Goal: Task Accomplishment & Management: Manage account settings

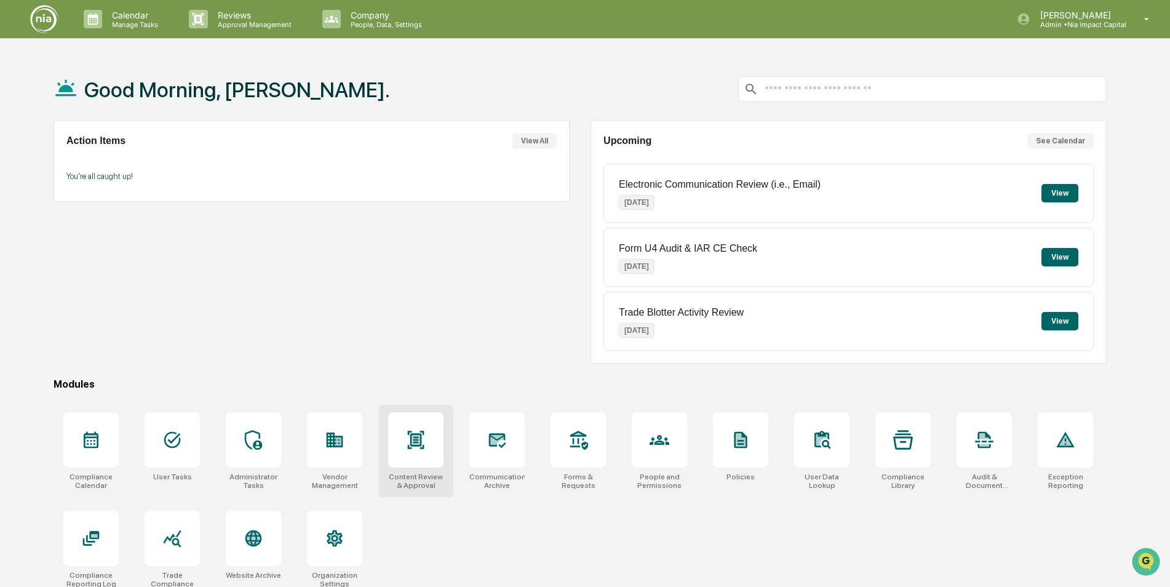
click at [418, 449] on icon at bounding box center [416, 440] width 20 height 20
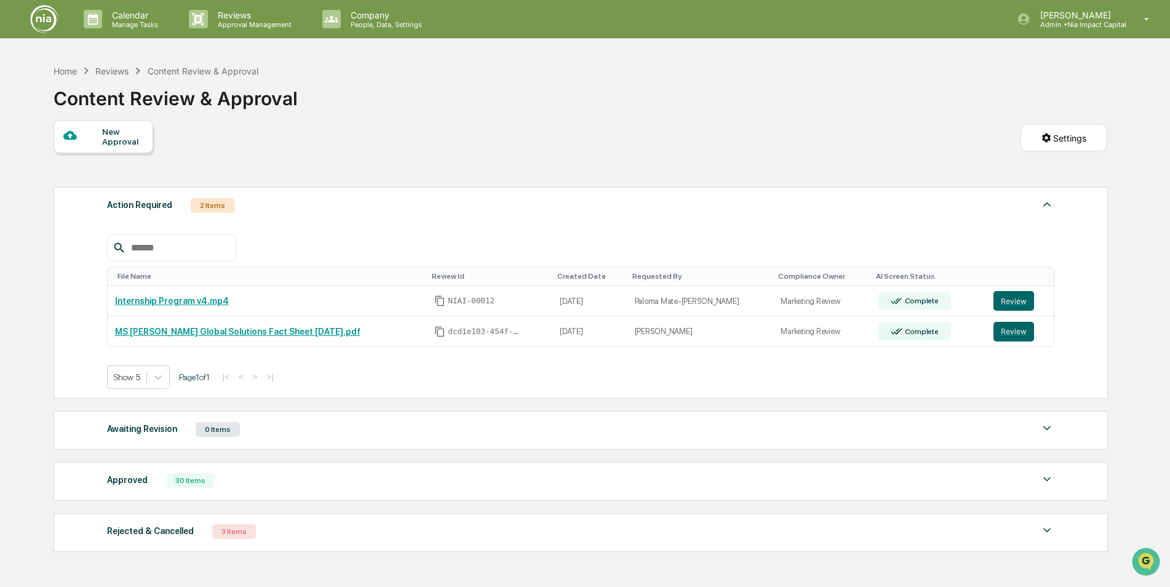
click at [81, 74] on icon at bounding box center [86, 71] width 14 height 14
click at [63, 71] on div "Home" at bounding box center [65, 71] width 23 height 10
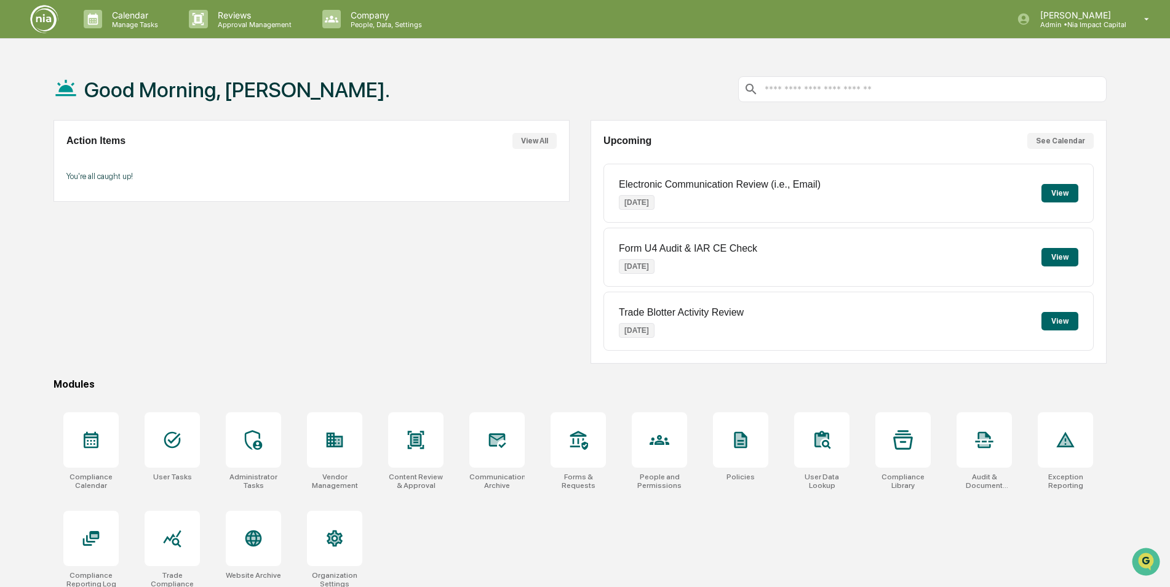
click at [421, 250] on div "Action Items View All You're all caught up!" at bounding box center [312, 242] width 516 height 244
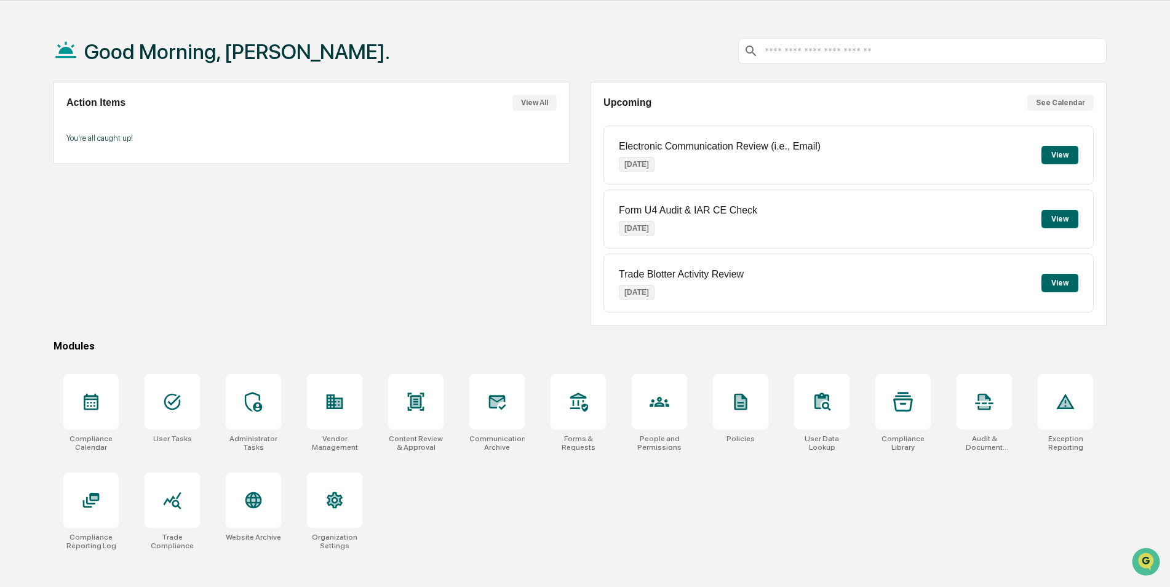
scroll to position [58, 0]
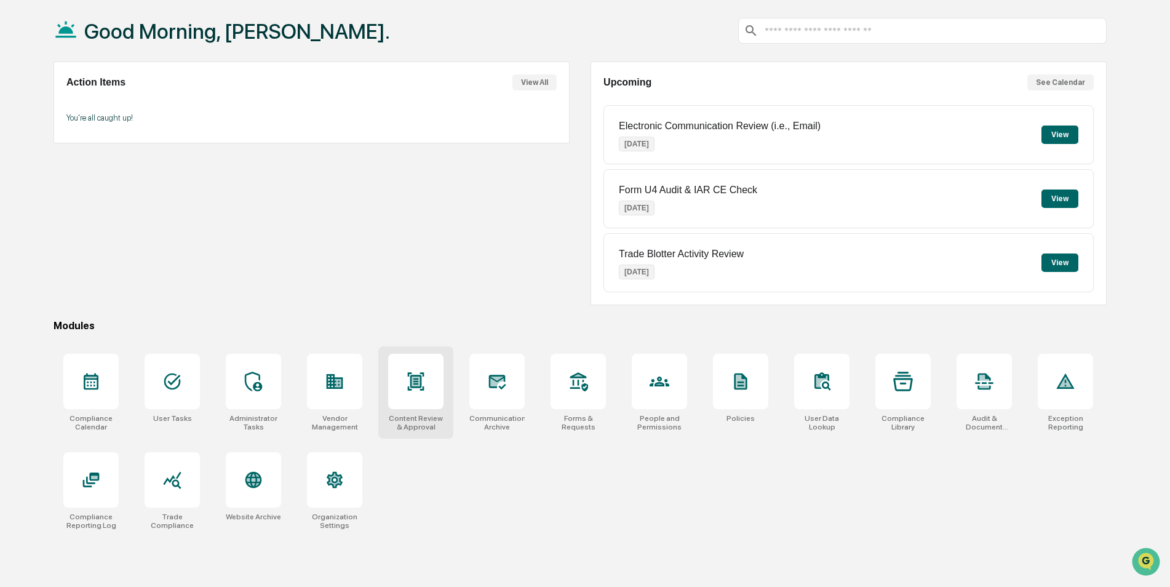
click at [418, 393] on div at bounding box center [415, 381] width 55 height 55
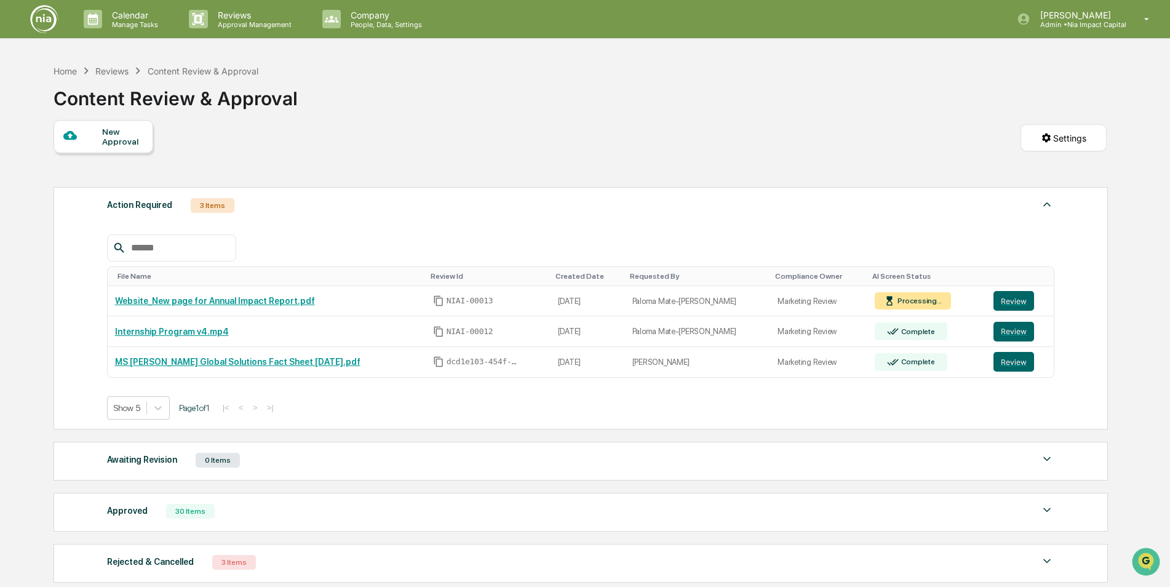
click at [1042, 200] on img at bounding box center [1047, 204] width 15 height 15
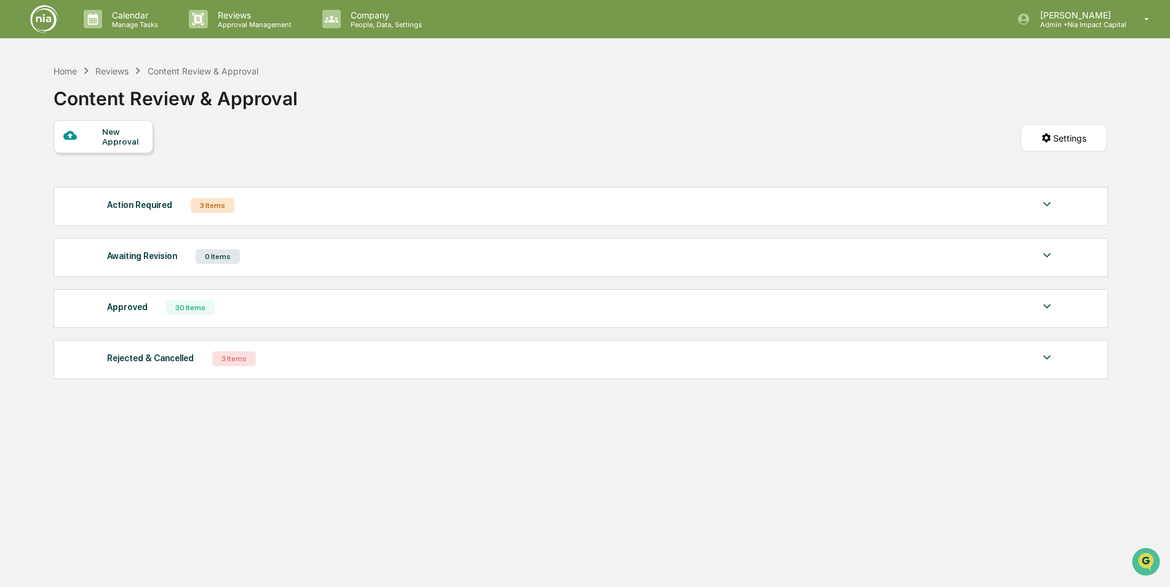
click at [1045, 200] on img at bounding box center [1047, 204] width 15 height 15
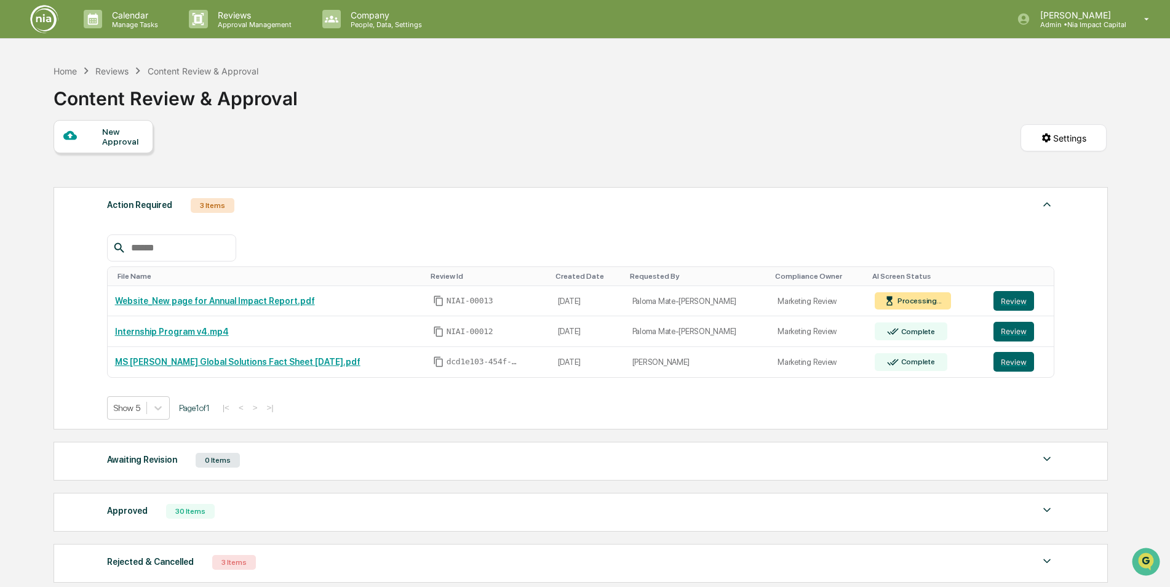
click at [406, 468] on div "Awaiting Revision 0 Items" at bounding box center [581, 460] width 948 height 17
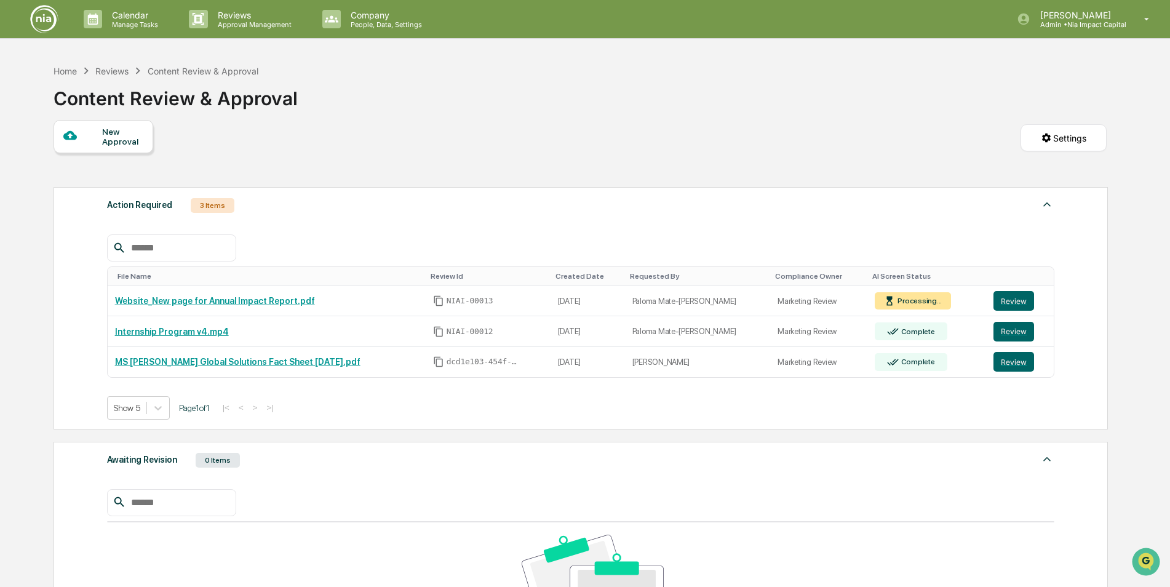
click at [404, 465] on div "Awaiting Revision 0 Items" at bounding box center [581, 460] width 948 height 17
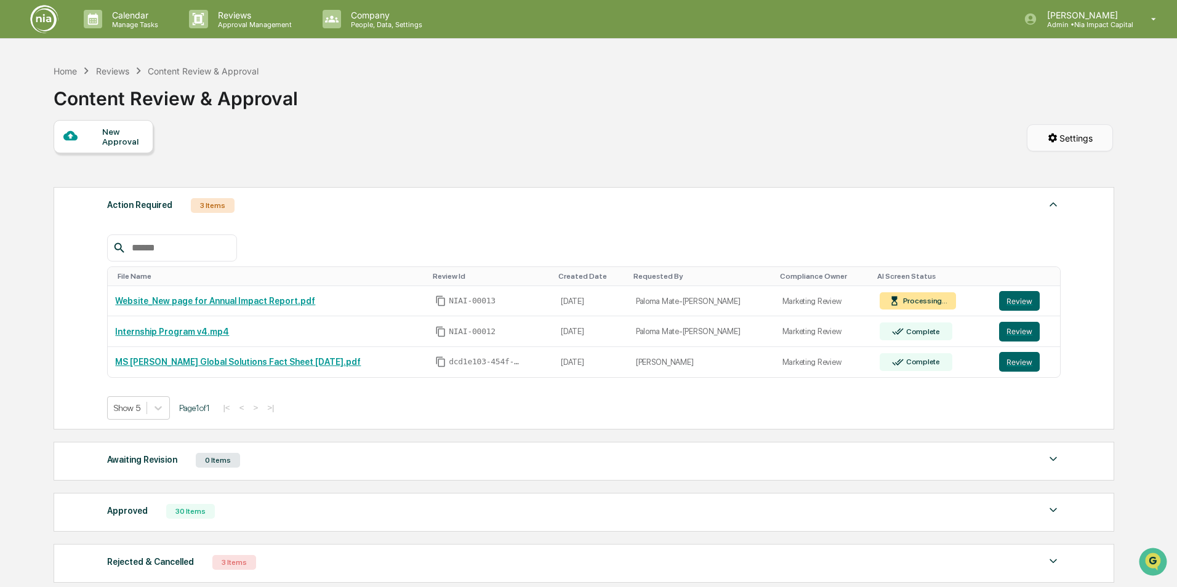
click at [1086, 130] on html "Calendar Manage Tasks Reviews Approval Management Company People, Data, Setting…" at bounding box center [588, 293] width 1177 height 587
click at [1062, 192] on div "Form Settings" at bounding box center [1066, 192] width 108 height 20
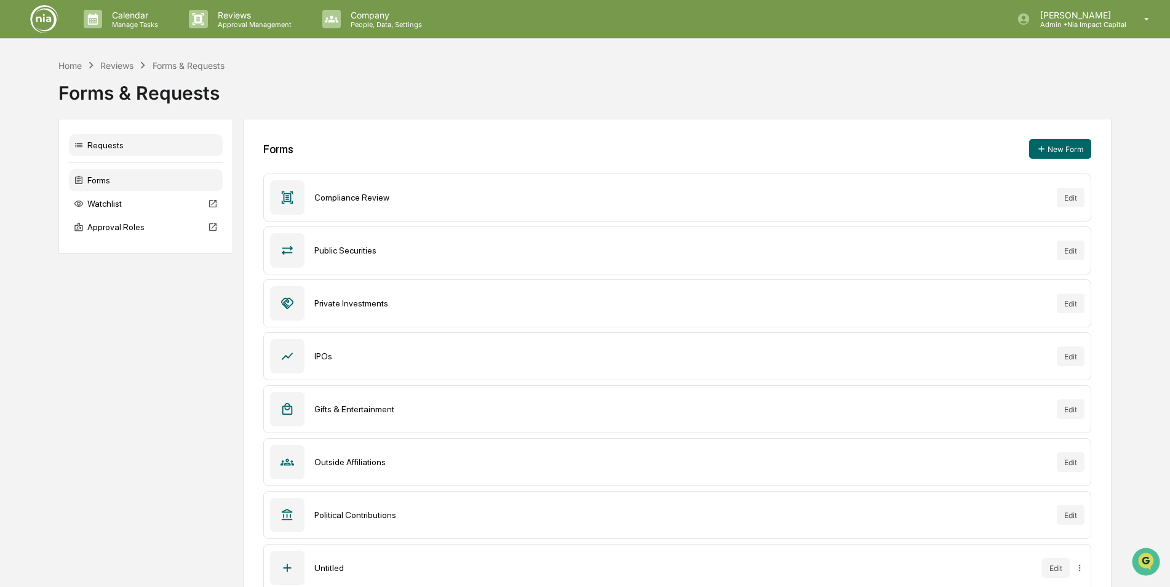
click at [114, 150] on div "Requests" at bounding box center [146, 145] width 154 height 22
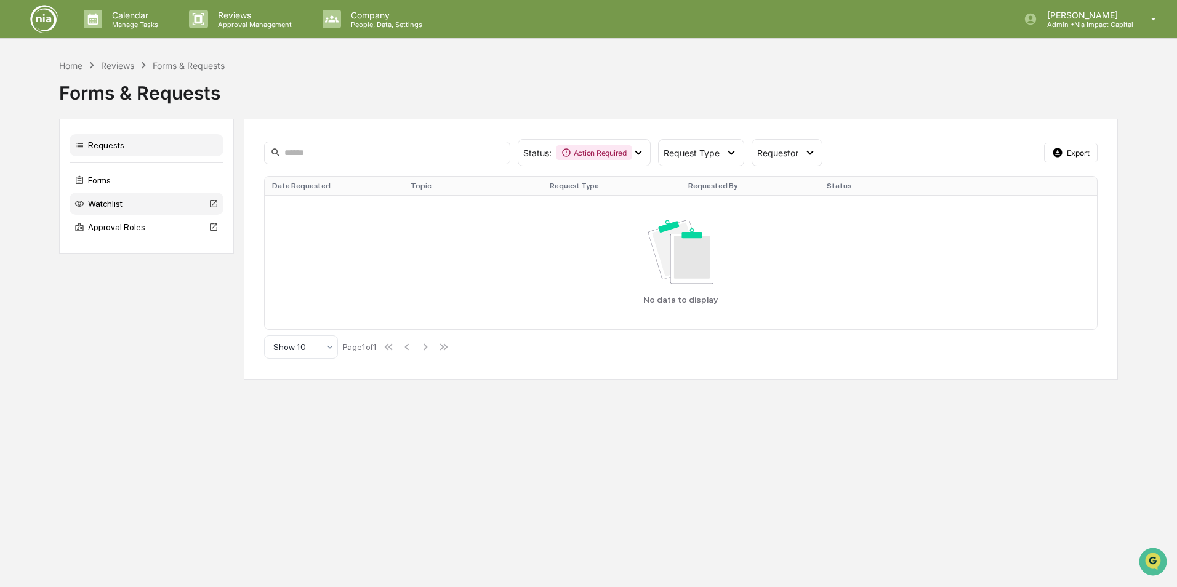
click at [99, 207] on div "Watchlist" at bounding box center [147, 204] width 154 height 22
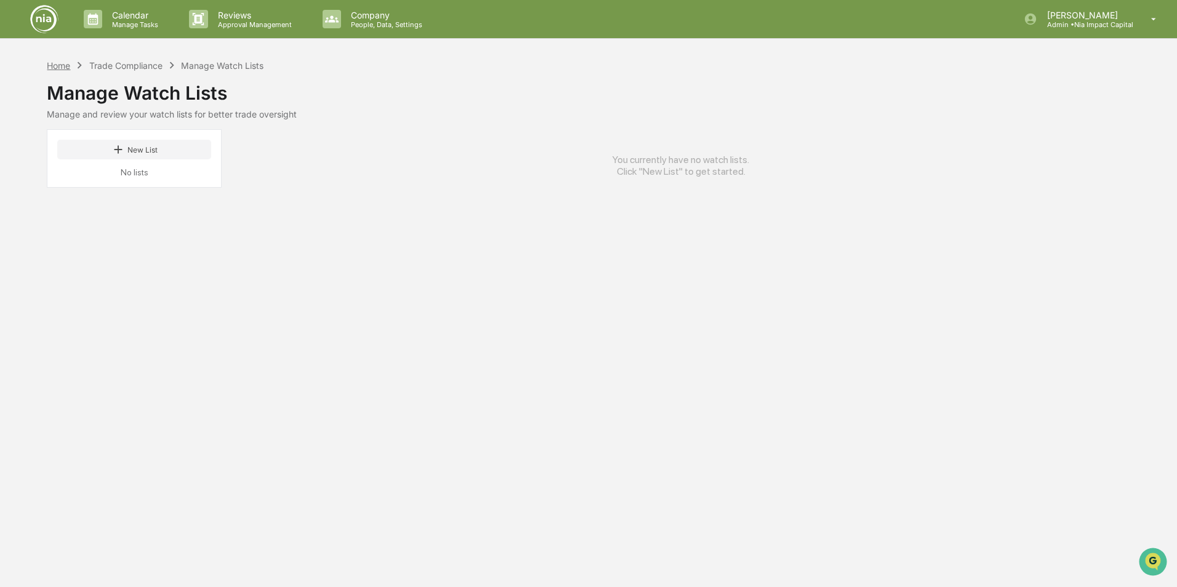
click at [58, 63] on div "Home" at bounding box center [58, 65] width 23 height 10
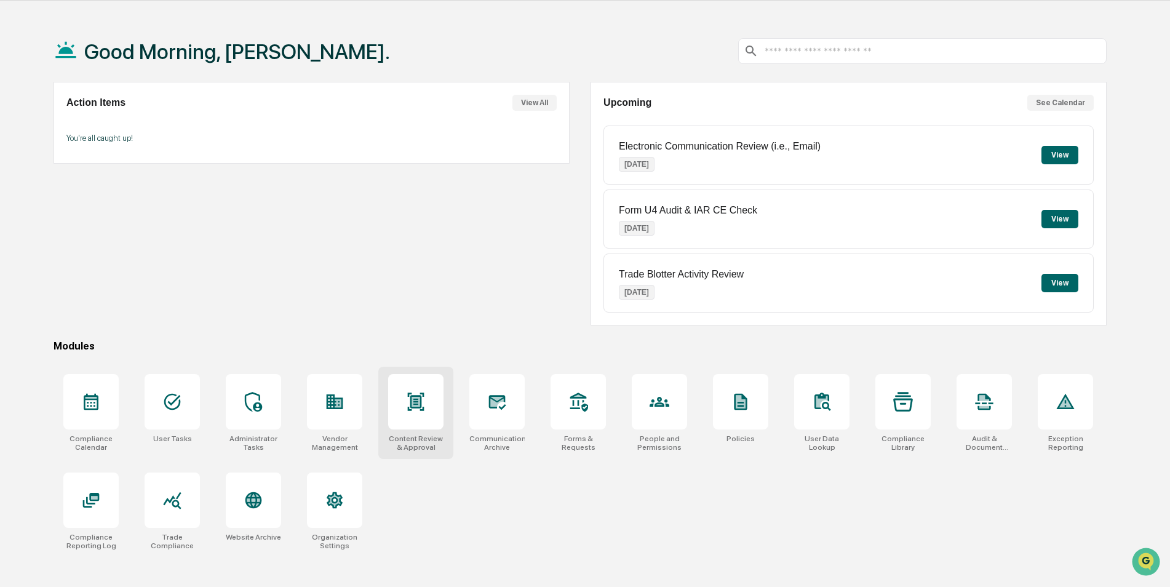
scroll to position [58, 0]
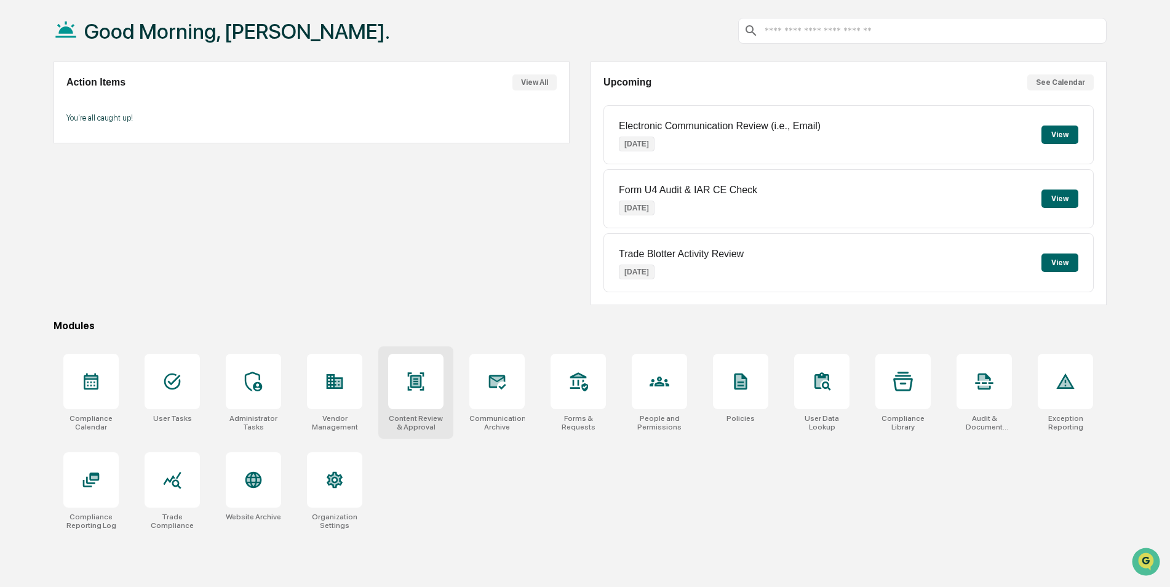
click at [447, 410] on div "Content Review & Approval" at bounding box center [415, 392] width 75 height 92
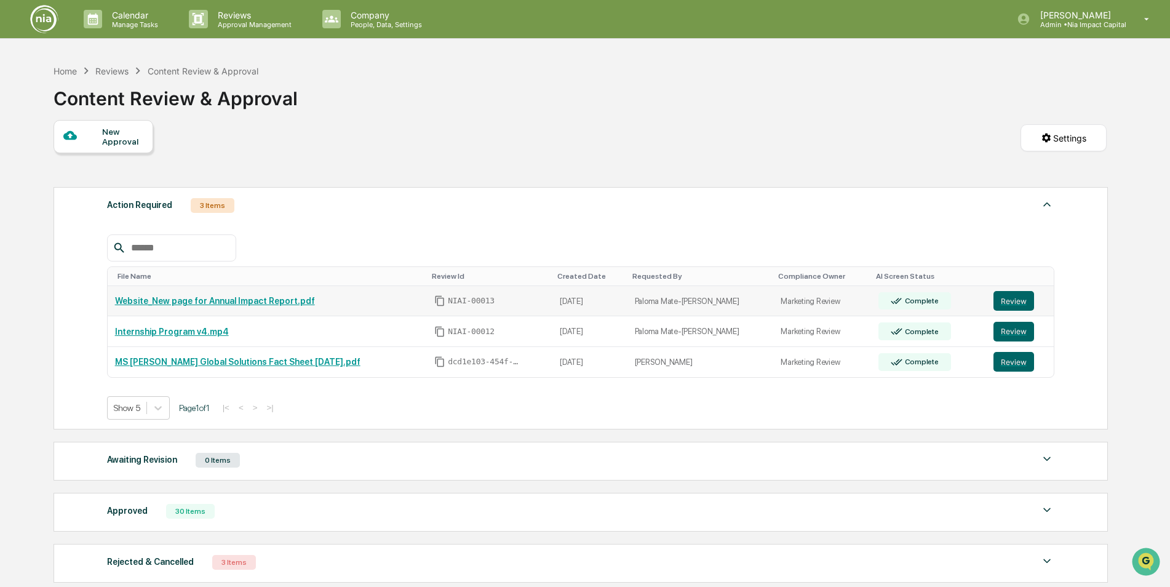
click at [208, 298] on link "Website_New page for Annual Impact Report.pdf" at bounding box center [215, 301] width 200 height 10
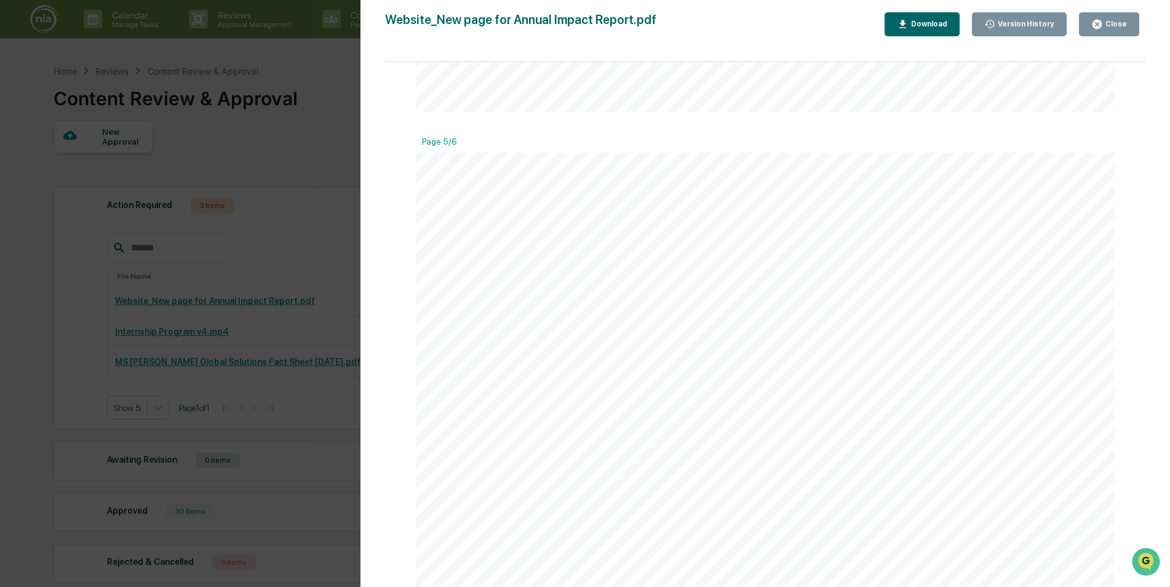
scroll to position [2031, 0]
click at [1115, 26] on div "Close" at bounding box center [1115, 24] width 24 height 9
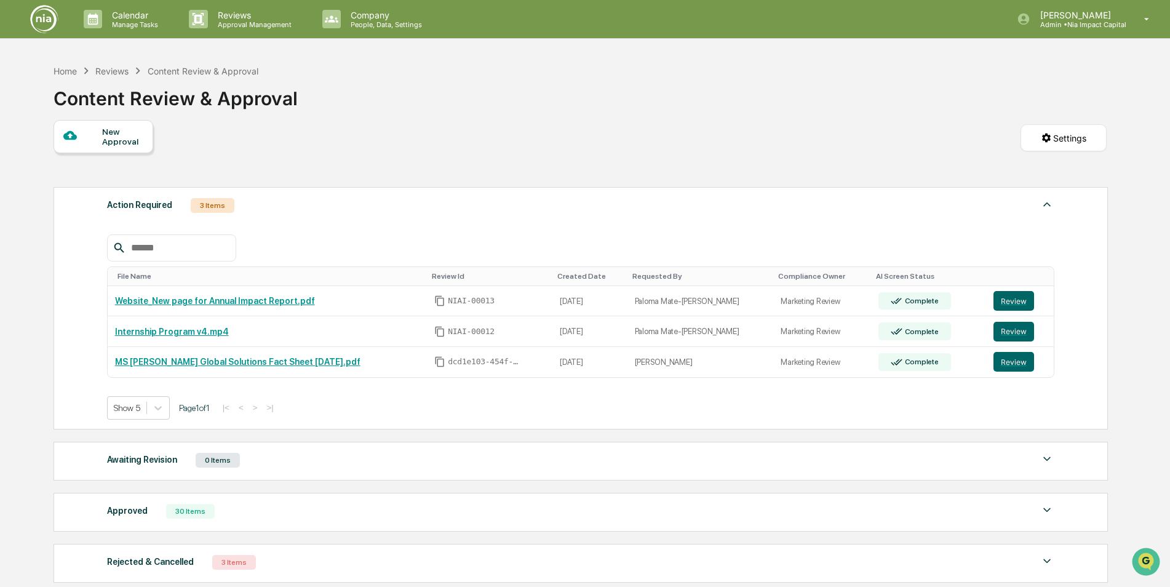
click at [76, 148] on div "New Approval" at bounding box center [104, 136] width 100 height 33
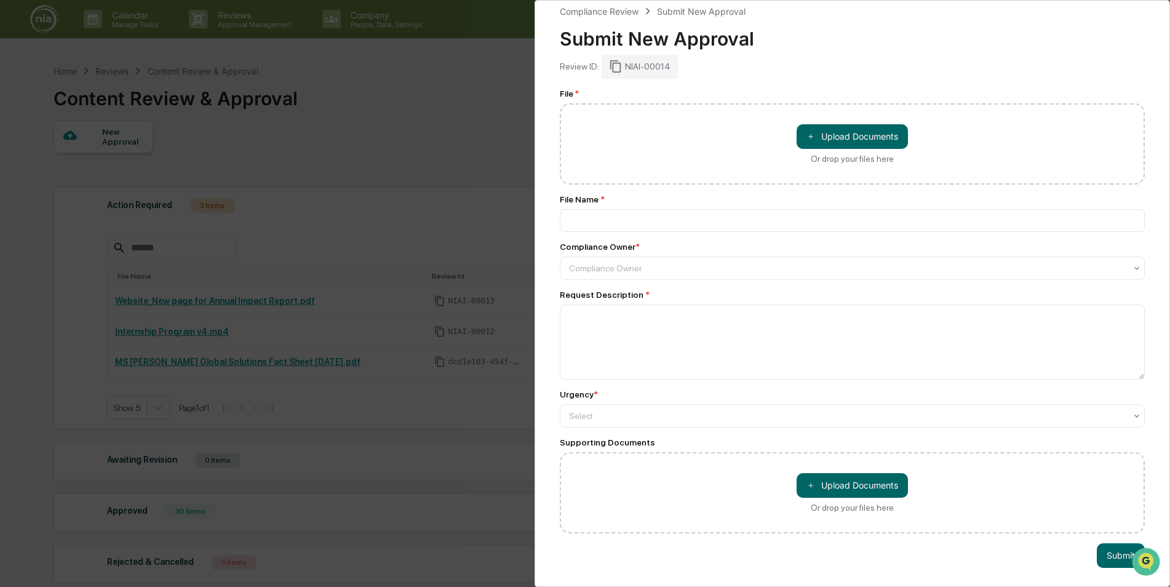
scroll to position [0, 0]
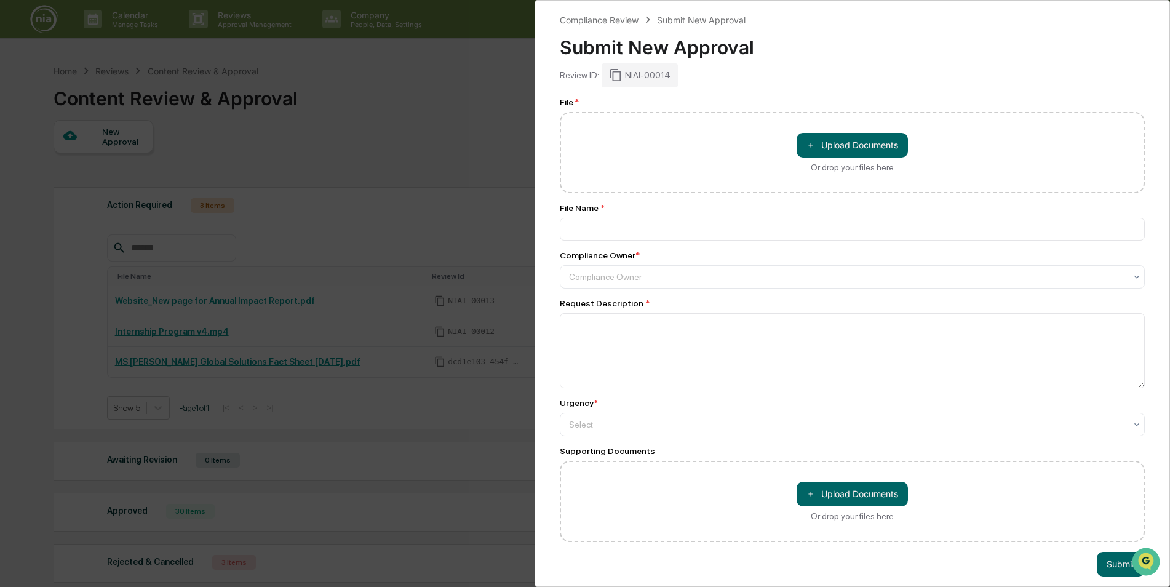
click at [362, 194] on div "Compliance Review Submit New Approval Submit New Approval Review ID: NIAI-00014…" at bounding box center [585, 293] width 1170 height 587
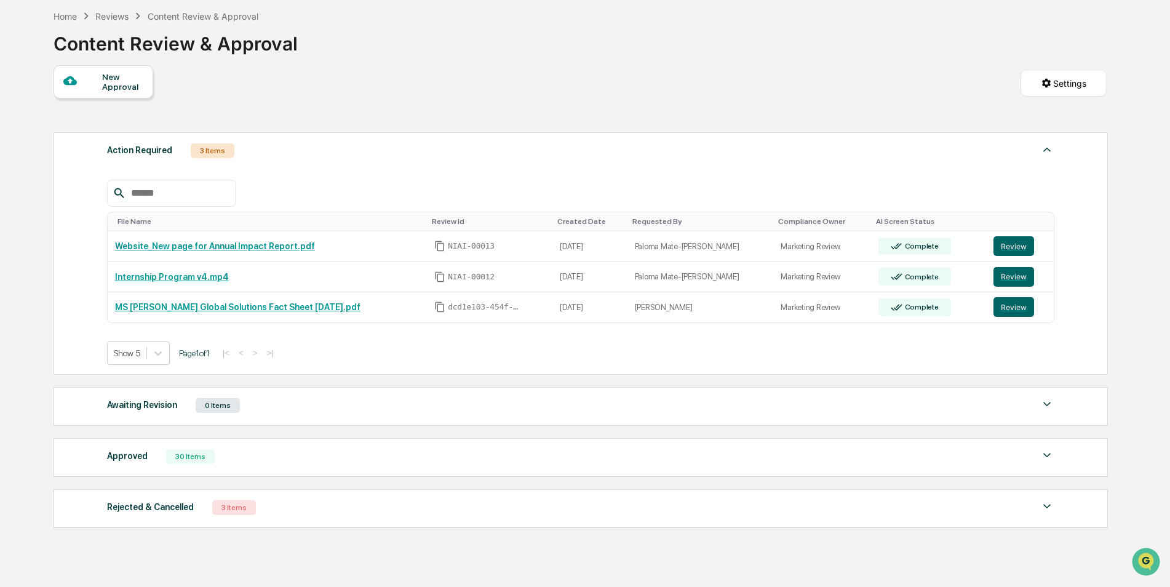
scroll to position [107, 0]
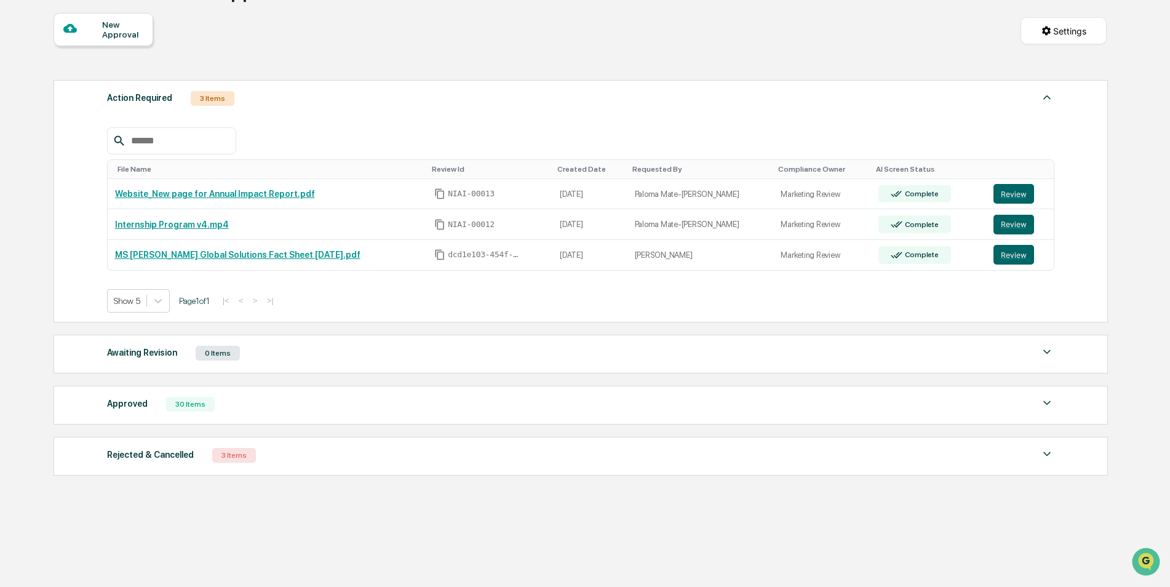
click at [246, 358] on div "Awaiting Revision 0 Items" at bounding box center [581, 353] width 948 height 17
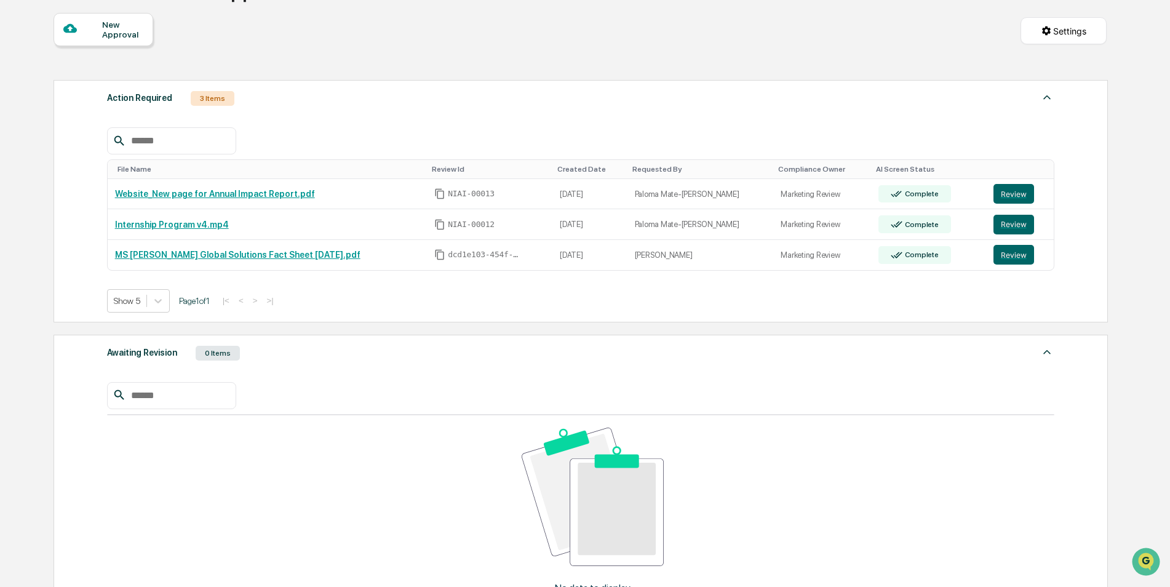
click at [246, 357] on div "Awaiting Revision 0 Items" at bounding box center [581, 353] width 948 height 17
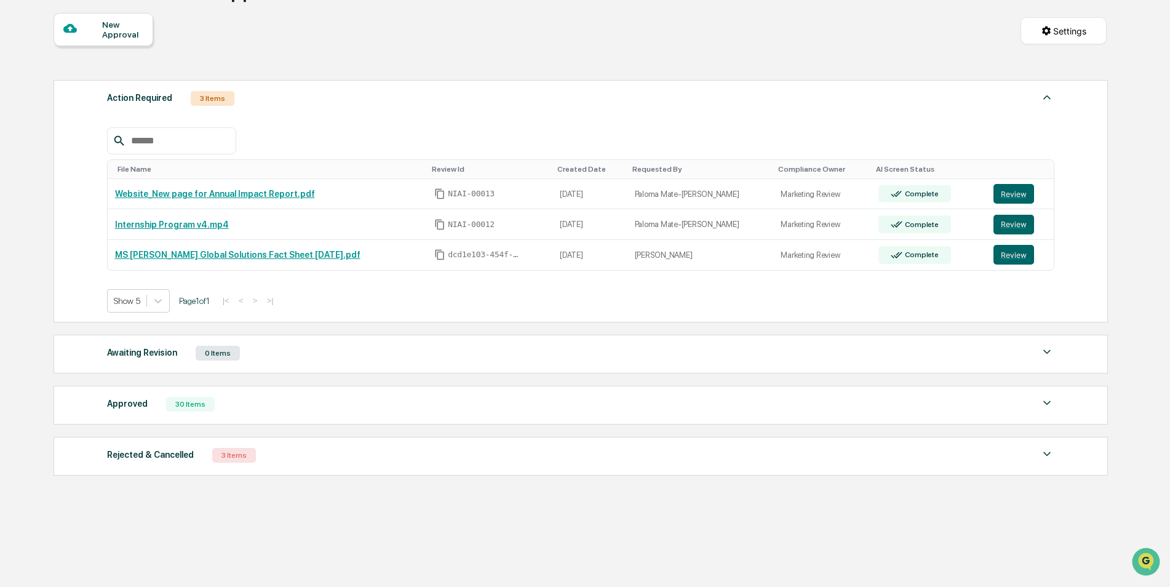
click at [956, 39] on div "New Approval Settings" at bounding box center [581, 43] width 1054 height 61
click at [1042, 99] on img at bounding box center [1047, 97] width 15 height 15
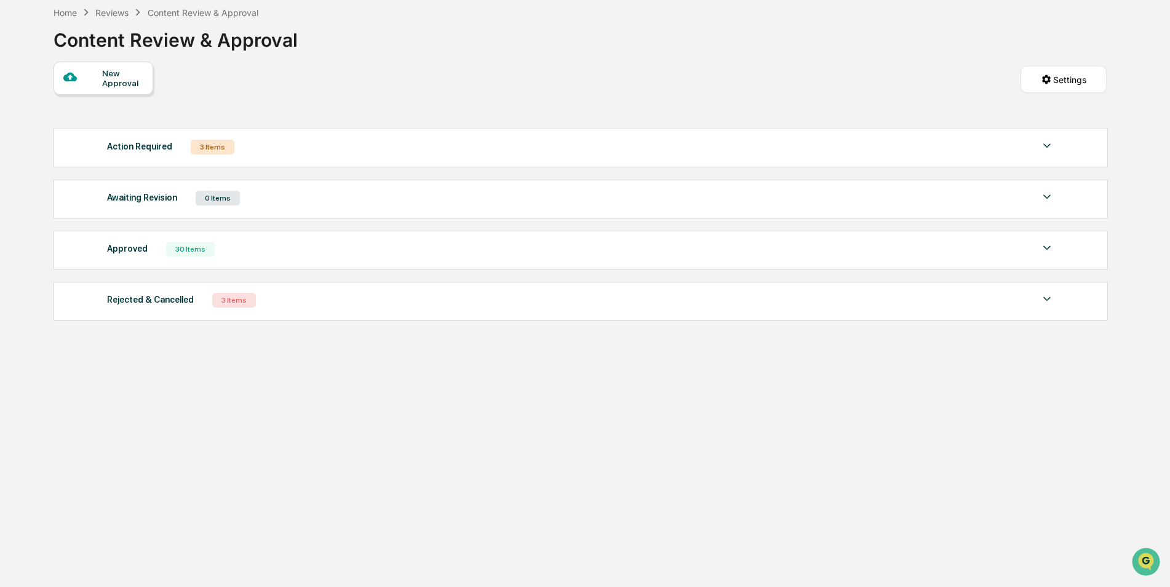
click at [1055, 134] on div "Action Required 3 Items File Name Review Id Created Date Requested By Complianc…" at bounding box center [581, 148] width 1055 height 39
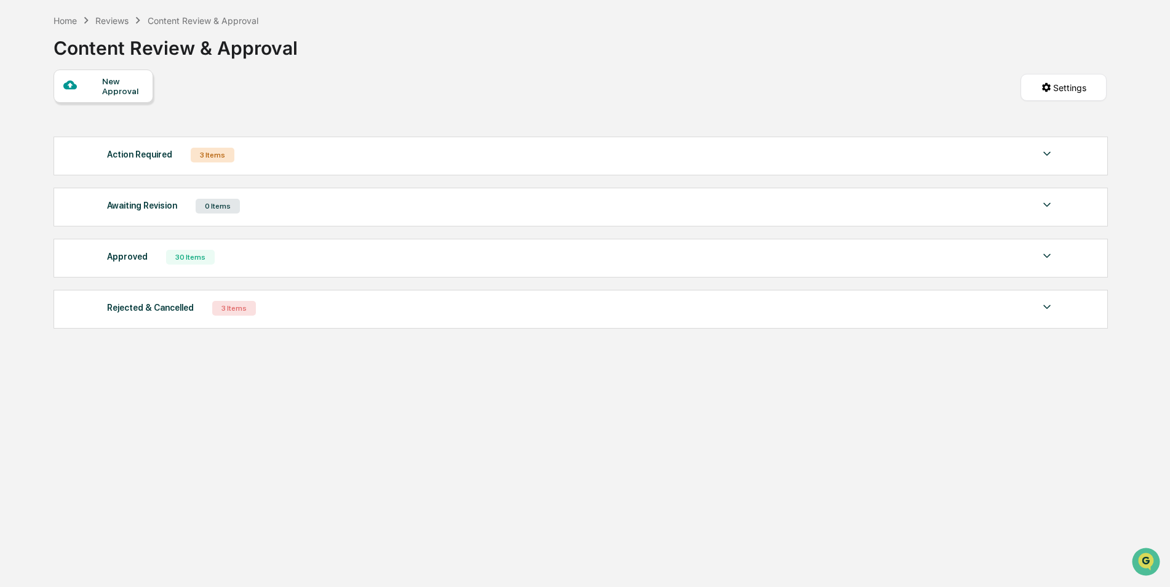
scroll to position [0, 0]
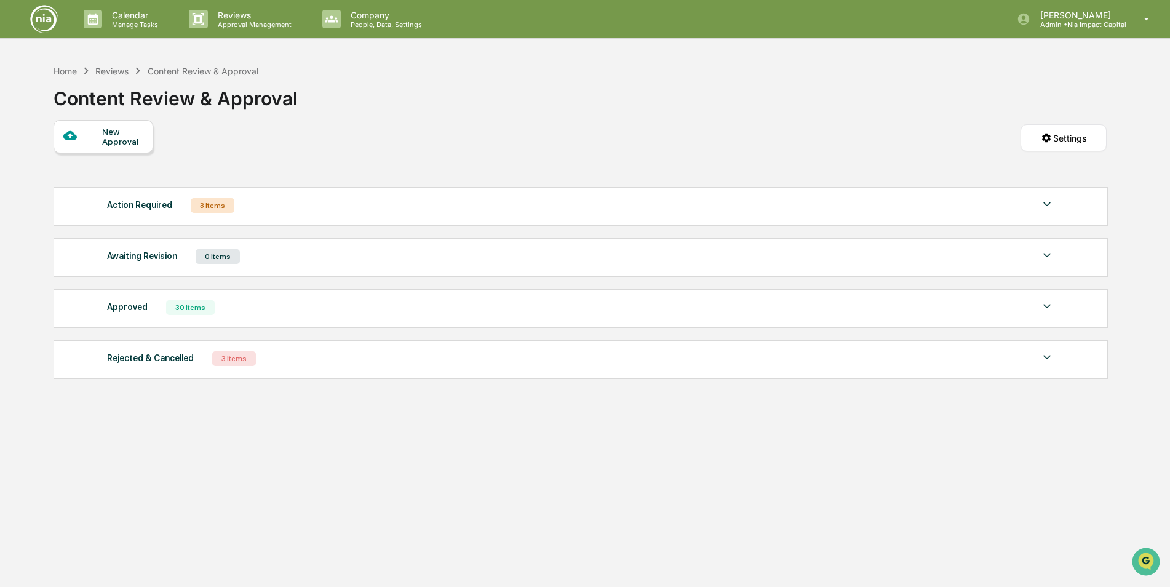
click at [1032, 207] on div "Action Required 3 Items" at bounding box center [581, 205] width 948 height 17
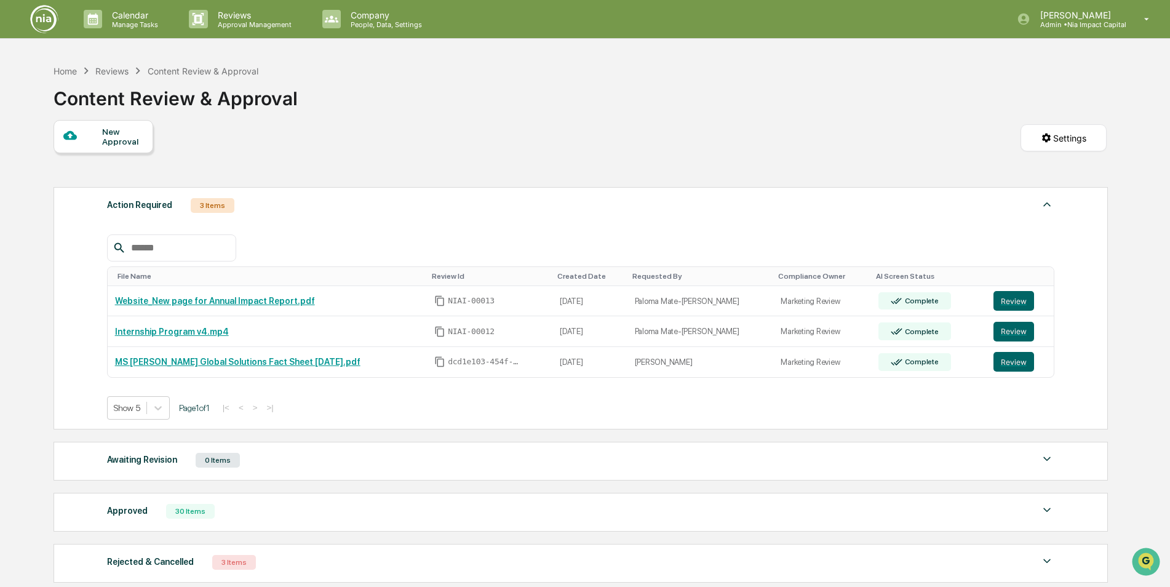
click at [203, 78] on div "Content Review & Approval" at bounding box center [176, 94] width 244 height 32
drag, startPoint x: 368, startPoint y: 111, endPoint x: 334, endPoint y: 108, distance: 34.7
click at [367, 111] on div "Home Reviews Content Review & Approval Content Review & Approval" at bounding box center [581, 89] width 1054 height 62
click at [1070, 136] on html "Calendar Manage Tasks Reviews Approval Management Company People, Data, Setting…" at bounding box center [588, 293] width 1177 height 587
click at [837, 195] on html "Calendar Manage Tasks Reviews Approval Management Company People, Data, Setting…" at bounding box center [588, 293] width 1177 height 587
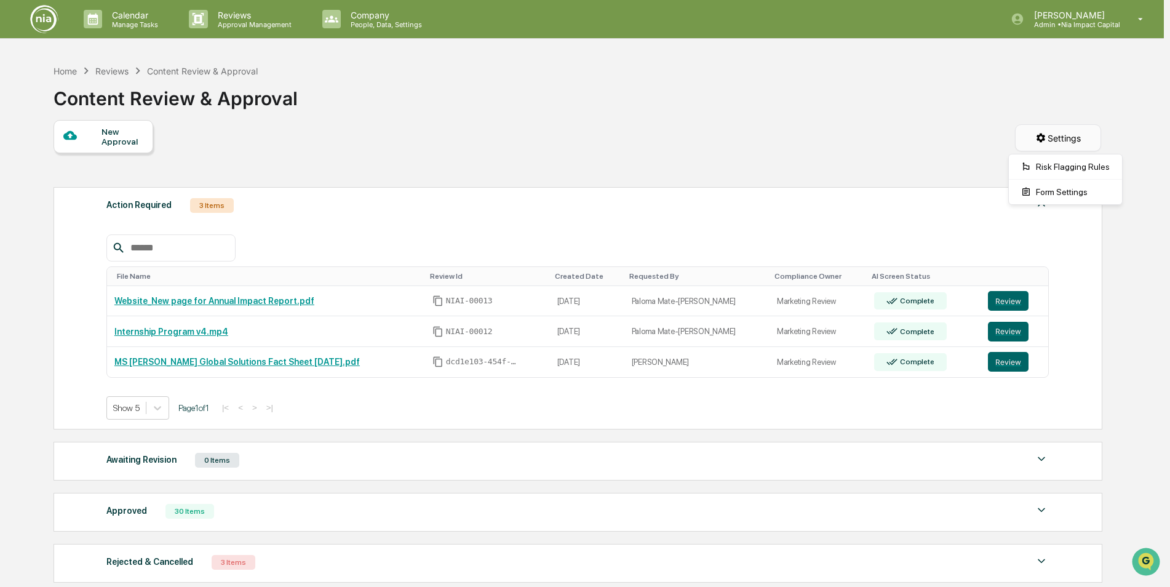
click at [1082, 130] on html "Calendar Manage Tasks Reviews Approval Management Company People, Data, Setting…" at bounding box center [585, 293] width 1170 height 587
click at [1073, 191] on div "Form Settings" at bounding box center [1066, 192] width 108 height 20
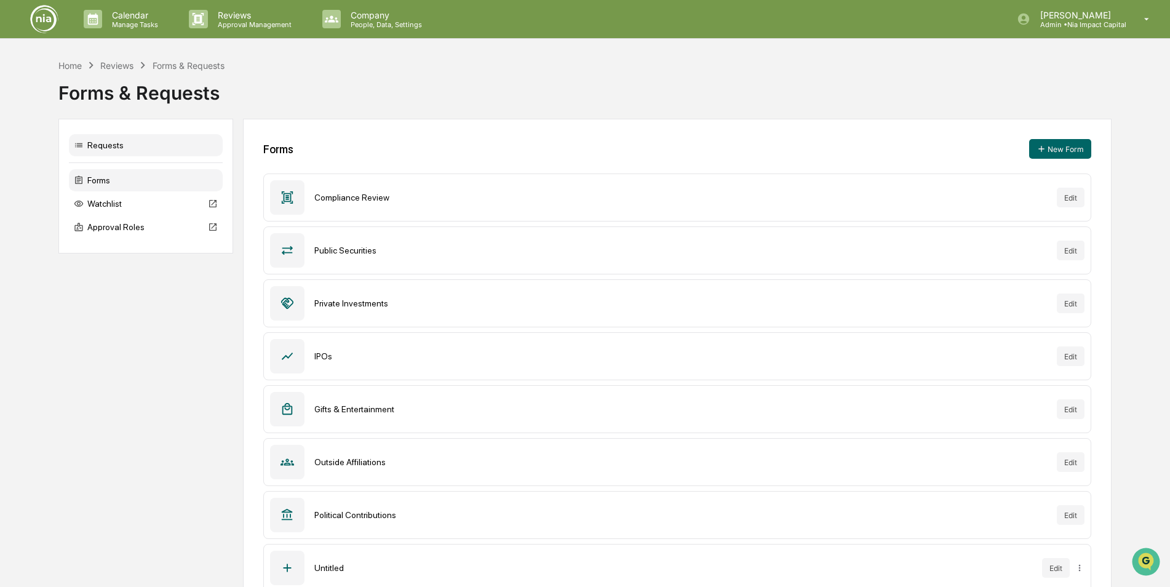
click at [116, 142] on div "Requests" at bounding box center [146, 145] width 154 height 22
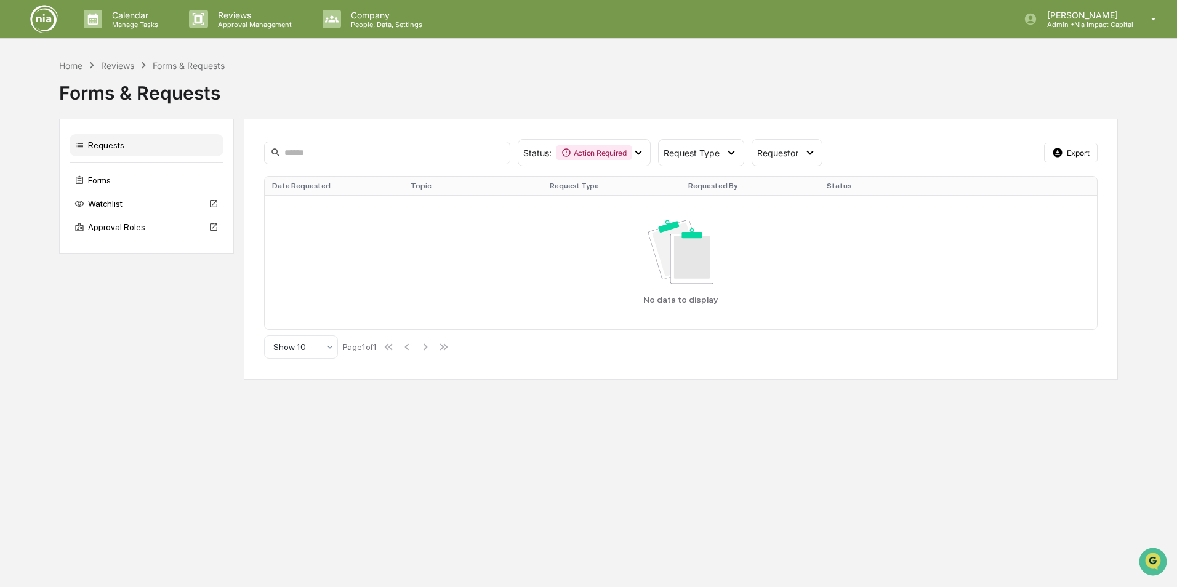
click at [68, 63] on div "Home" at bounding box center [70, 65] width 23 height 10
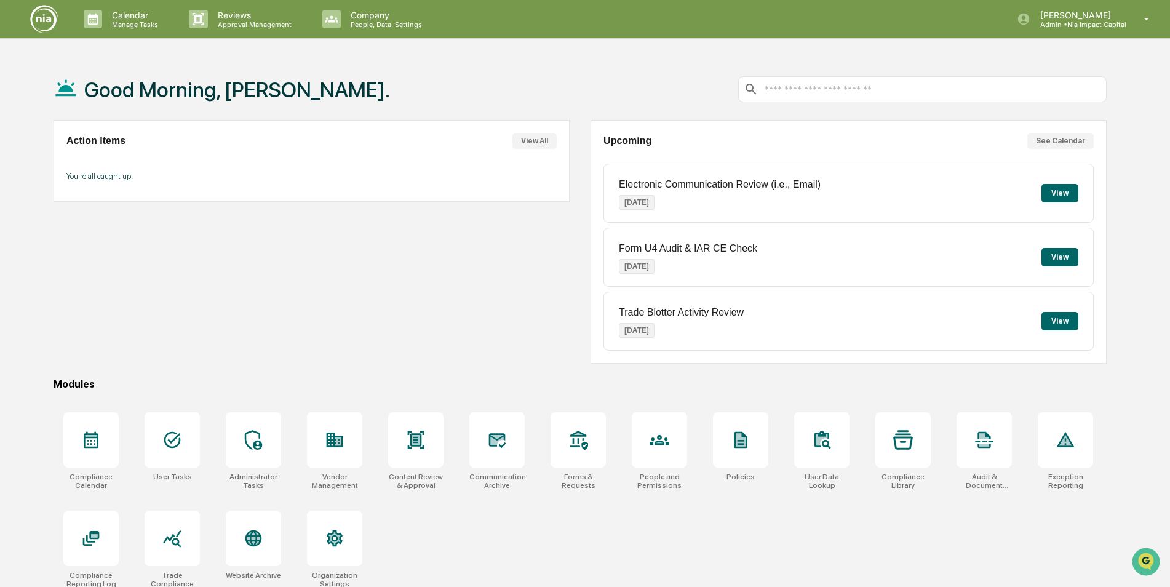
click at [1143, 137] on div "Good Morning, Jocelyn. Action Items View All You're all caught up! Upcoming See…" at bounding box center [585, 351] width 1170 height 587
